Goal: Transaction & Acquisition: Purchase product/service

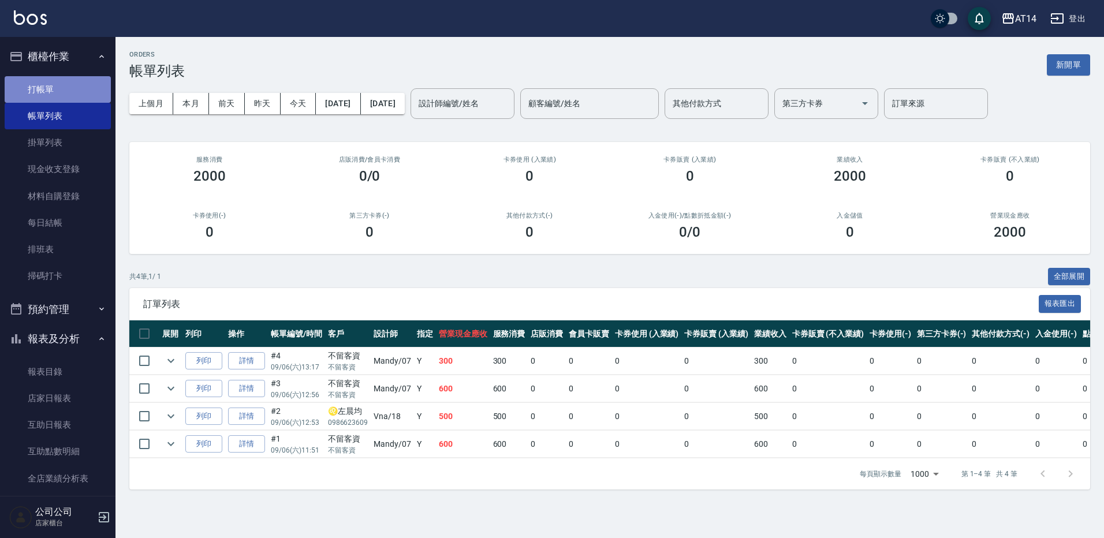
click at [63, 90] on link "打帳單" at bounding box center [58, 89] width 106 height 27
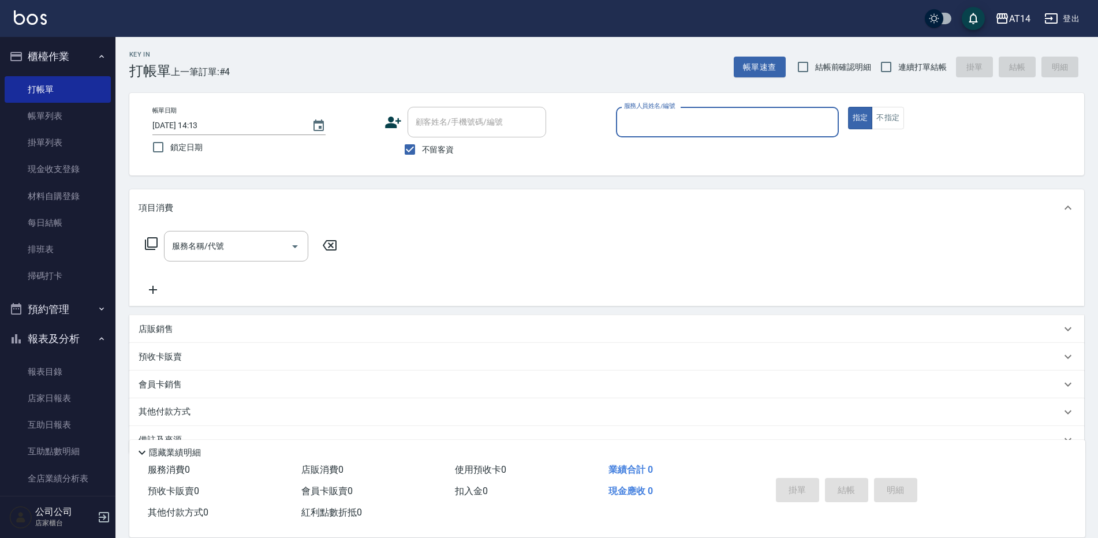
click at [925, 64] on span "連續打單結帳" at bounding box center [922, 67] width 48 height 12
click at [898, 64] on input "連續打單結帳" at bounding box center [886, 67] width 24 height 24
checkbox input "true"
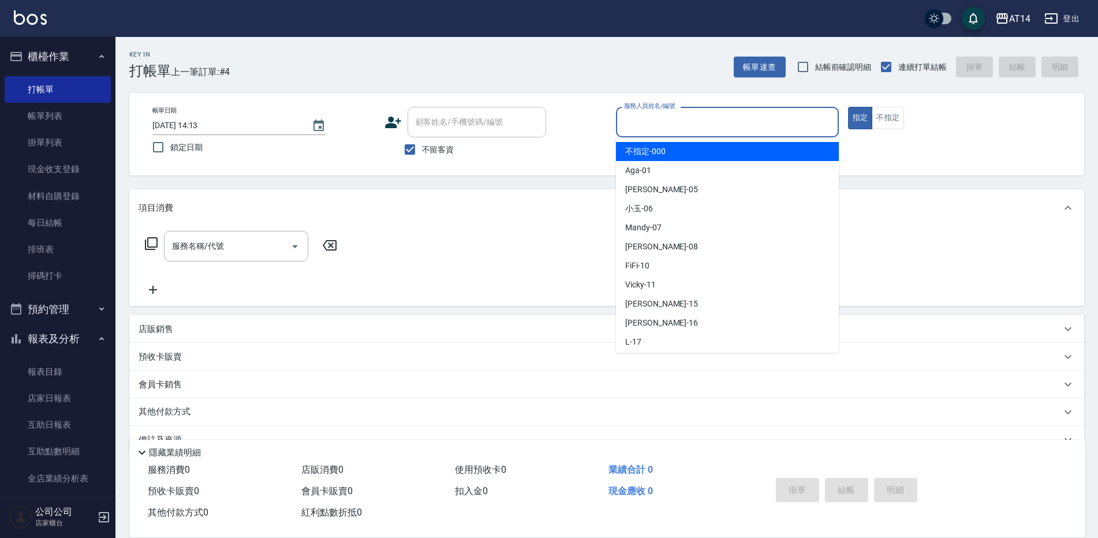
click at [688, 118] on input "服務人員姓名/編號" at bounding box center [727, 122] width 212 height 20
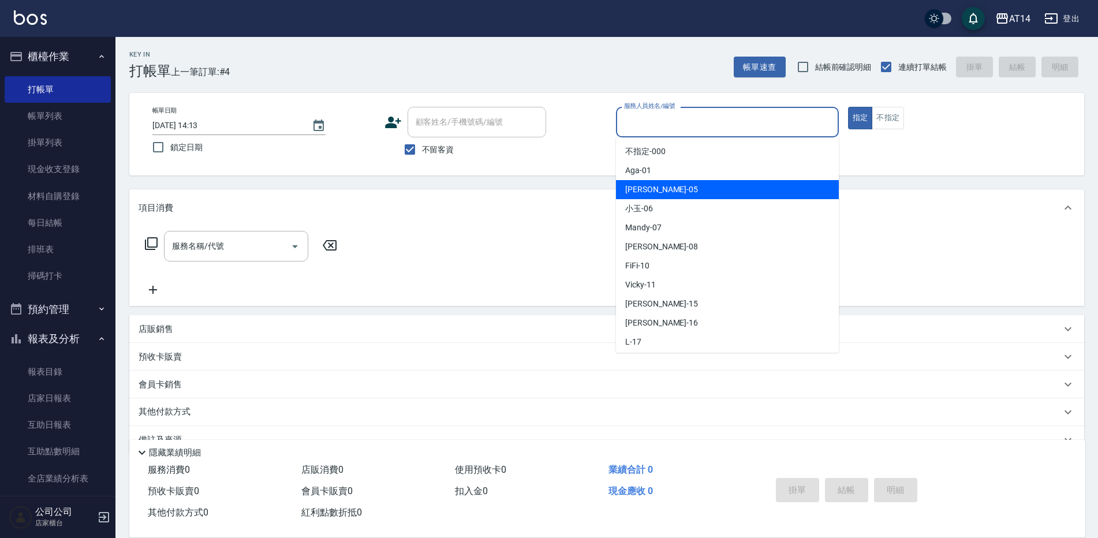
click at [655, 185] on div "Patty -05" at bounding box center [727, 189] width 223 height 19
type input "Patty-05"
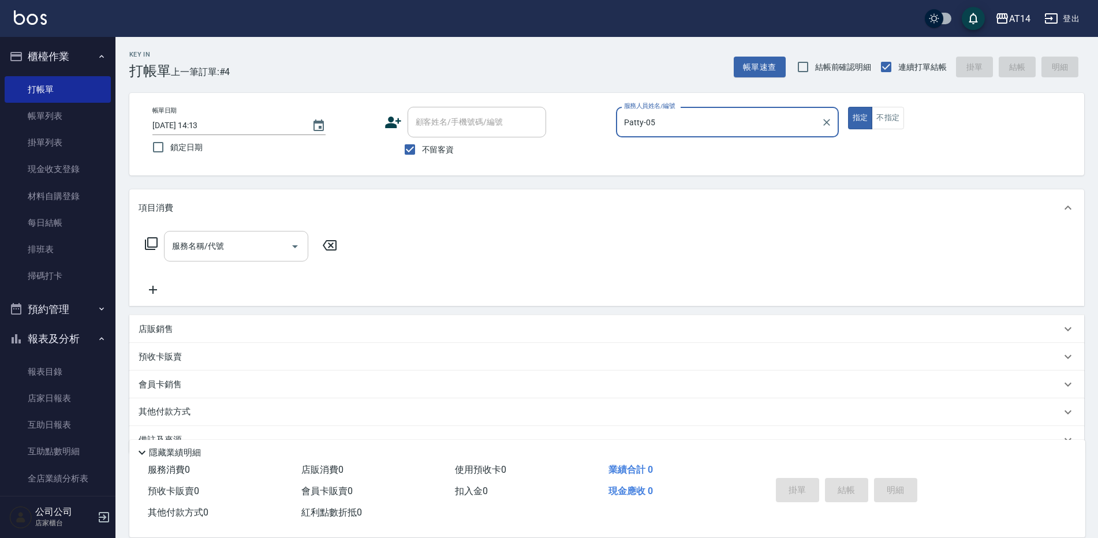
drag, startPoint x: 200, startPoint y: 232, endPoint x: 213, endPoint y: 237, distance: 14.1
click at [200, 232] on div "服務名稱/代號" at bounding box center [236, 246] width 144 height 31
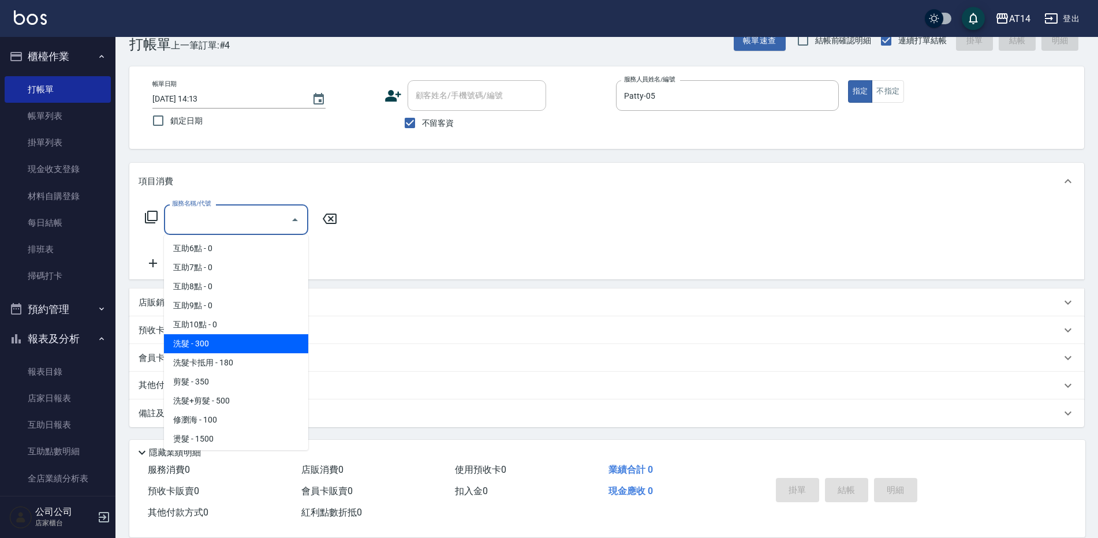
scroll to position [173, 0]
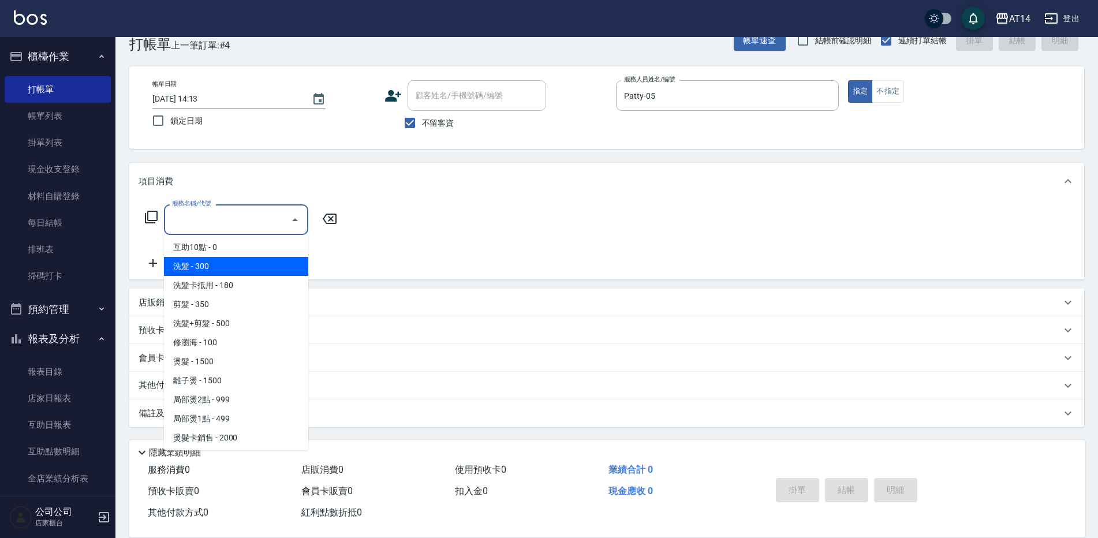
click at [210, 266] on span "洗髮 - 300" at bounding box center [236, 266] width 144 height 19
type input "洗髮(011)"
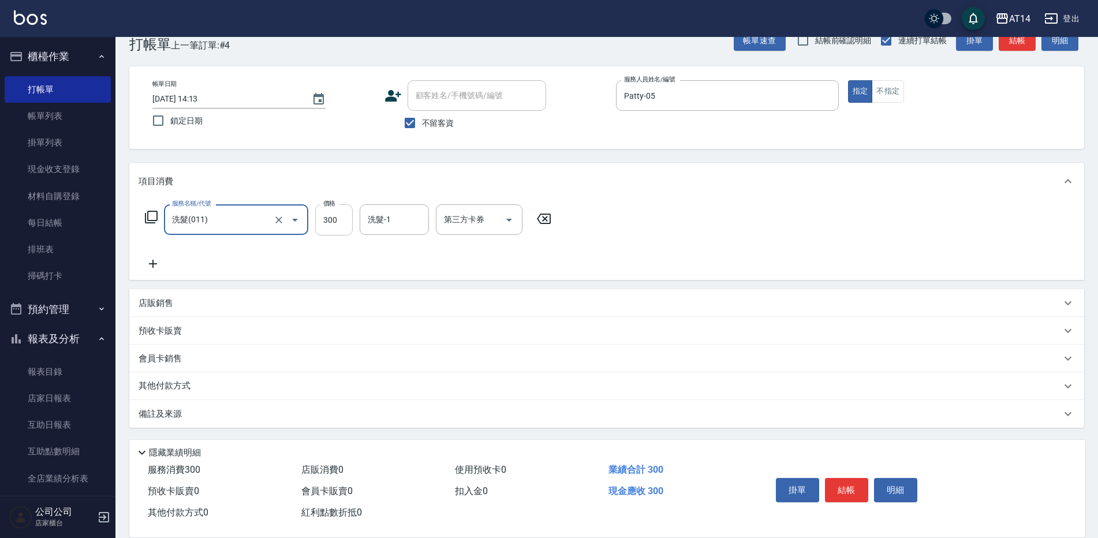
click at [324, 212] on input "300" at bounding box center [334, 219] width 38 height 31
type input "400"
click at [855, 481] on button "結帳" at bounding box center [846, 490] width 43 height 24
